Goal: Task Accomplishment & Management: Use online tool/utility

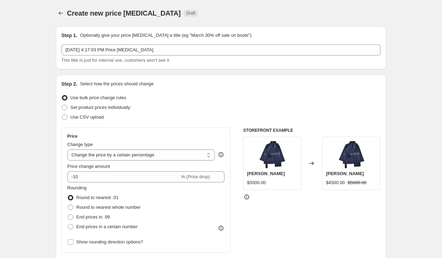
select select "percentage"
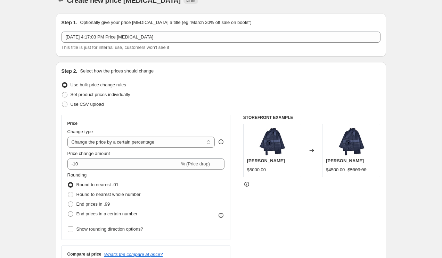
scroll to position [17, 0]
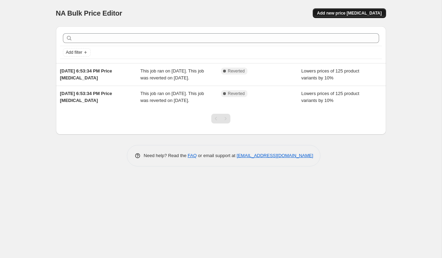
click at [362, 16] on button "Add new price [MEDICAL_DATA]" at bounding box center [349, 13] width 73 height 10
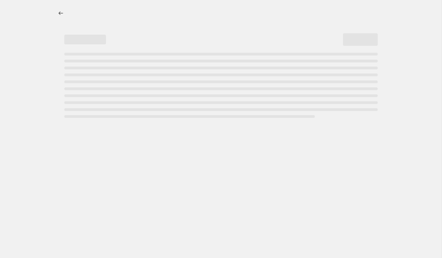
select select "percentage"
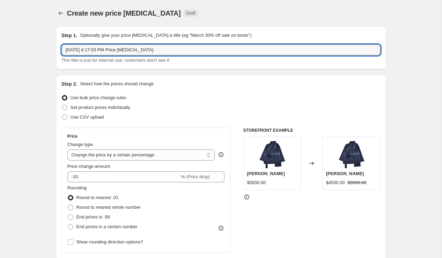
drag, startPoint x: 167, startPoint y: 50, endPoint x: 24, endPoint y: 50, distance: 142.7
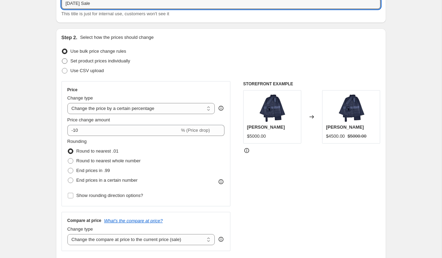
scroll to position [49, 0]
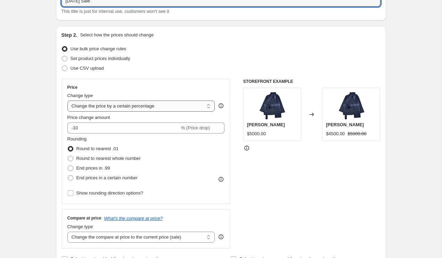
type input "[DATE] Sale"
click at [128, 107] on select "Change the price to a certain amount Change the price by a certain amount Chang…" at bounding box center [141, 106] width 148 height 11
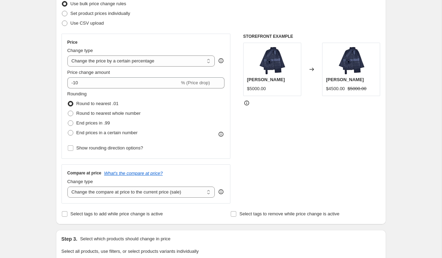
scroll to position [101, 0]
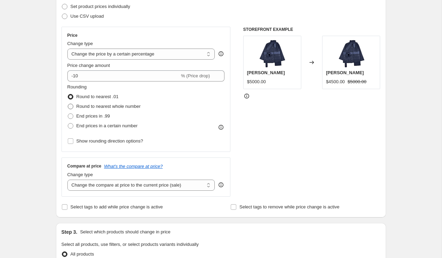
click at [72, 107] on span at bounding box center [71, 107] width 6 height 6
click at [68, 104] on input "Round to nearest whole number" at bounding box center [68, 104] width 0 height 0
radio input "true"
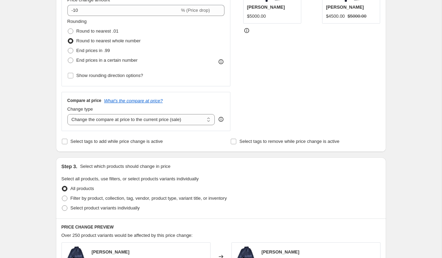
scroll to position [167, 0]
click at [108, 120] on select "Change the compare at price to the current price (sale) Change the compare at p…" at bounding box center [141, 119] width 148 height 11
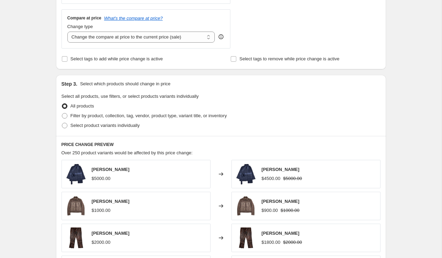
scroll to position [252, 0]
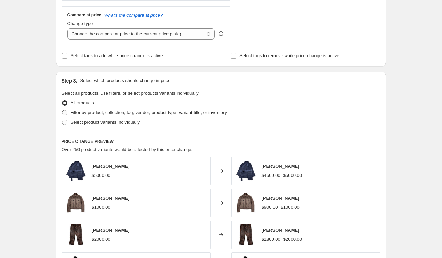
click at [65, 112] on span at bounding box center [65, 113] width 6 height 6
click at [62, 110] on input "Filter by product, collection, tag, vendor, product type, variant title, or inv…" at bounding box center [62, 110] width 0 height 0
radio input "true"
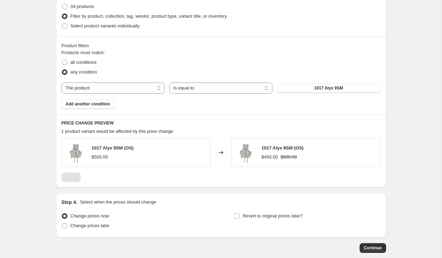
scroll to position [354, 0]
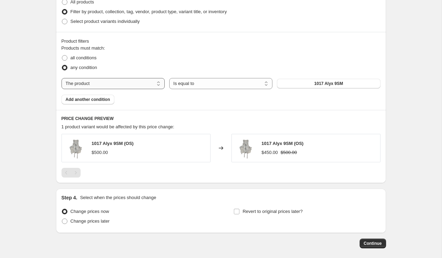
click at [118, 82] on select "The product The product's collection The product's tag The product's vendor The…" at bounding box center [112, 83] width 103 height 11
click at [196, 84] on select "Is equal to Is not equal to" at bounding box center [220, 83] width 103 height 11
click at [136, 83] on select "The product The product's collection The product's tag The product's vendor The…" at bounding box center [112, 83] width 103 height 11
click at [183, 81] on select "Is equal to Is not equal to" at bounding box center [220, 83] width 103 height 11
click at [302, 85] on button "1017 Alyx 9SM" at bounding box center [328, 84] width 103 height 10
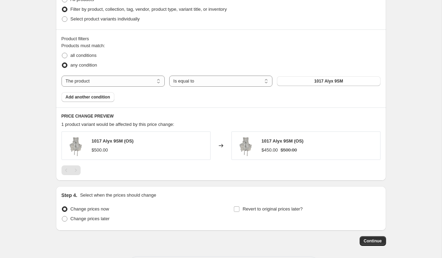
scroll to position [355, 0]
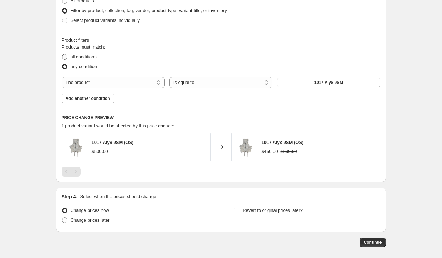
click at [66, 59] on span at bounding box center [65, 57] width 6 height 6
click at [62, 55] on input "all conditions" at bounding box center [62, 54] width 0 height 0
radio input "true"
click at [65, 67] on span at bounding box center [65, 67] width 6 height 6
click at [62, 64] on input "any condition" at bounding box center [62, 64] width 0 height 0
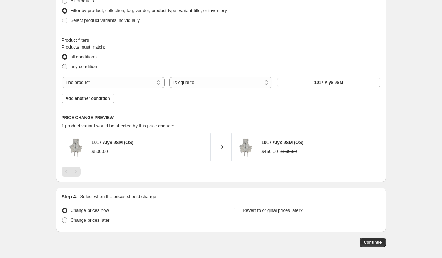
radio input "true"
click at [119, 78] on select "The product The product's collection The product's tag The product's vendor The…" at bounding box center [112, 82] width 103 height 11
click at [101, 100] on span "Add another condition" at bounding box center [88, 99] width 44 height 6
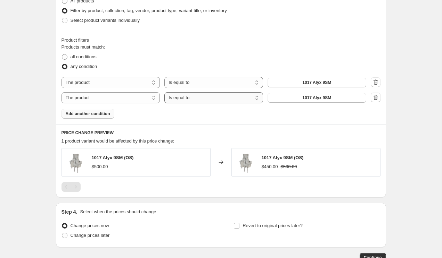
click at [182, 95] on select "Is equal to Is not equal to" at bounding box center [213, 97] width 99 height 11
click at [83, 99] on select "The product The product's collection The product's tag The product's vendor The…" at bounding box center [110, 97] width 99 height 11
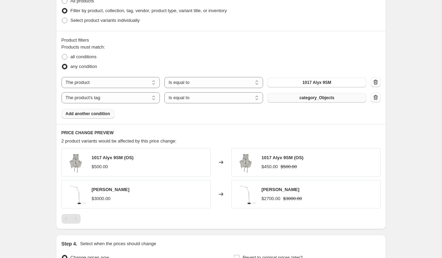
click at [297, 101] on button "category_Objects" at bounding box center [316, 98] width 99 height 10
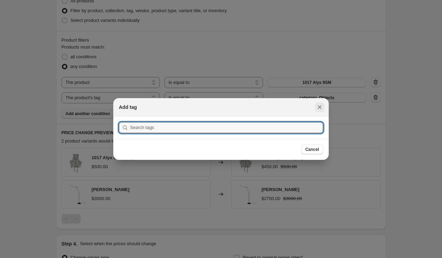
click at [318, 108] on icon "Close" at bounding box center [320, 108] width 4 height 4
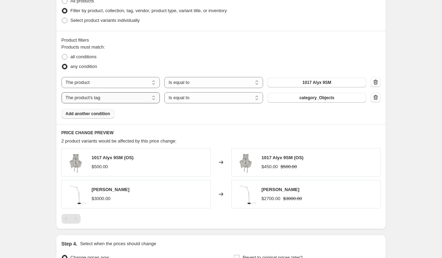
click at [131, 98] on select "The product The product's collection The product's tag The product's vendor The…" at bounding box center [110, 97] width 99 height 11
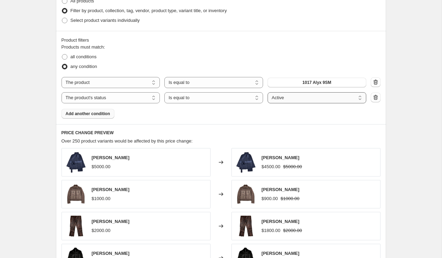
click at [300, 100] on select "Active Draft Archived" at bounding box center [316, 97] width 99 height 11
click at [98, 98] on select "The product The product's collection The product's tag The product's vendor The…" at bounding box center [110, 97] width 99 height 11
select select "title"
click at [301, 99] on input "Default Title" at bounding box center [316, 97] width 99 height 11
click at [321, 96] on input "Default Title" at bounding box center [316, 97] width 99 height 11
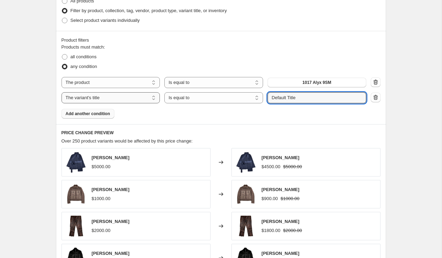
click at [124, 94] on select "The product The product's collection The product's tag The product's vendor The…" at bounding box center [110, 97] width 99 height 11
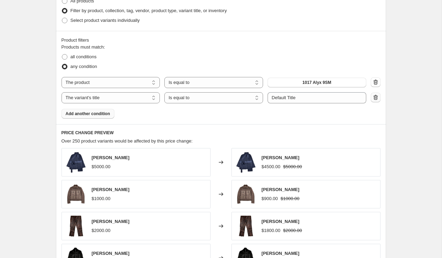
click at [377, 97] on icon "button" at bounding box center [375, 97] width 5 height 5
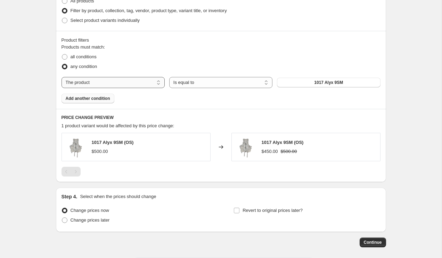
click at [138, 82] on select "The product The product's collection The product's tag The product's vendor The…" at bounding box center [112, 82] width 103 height 11
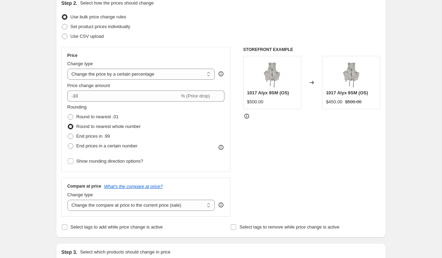
scroll to position [0, 0]
